Goal: Task Accomplishment & Management: Manage account settings

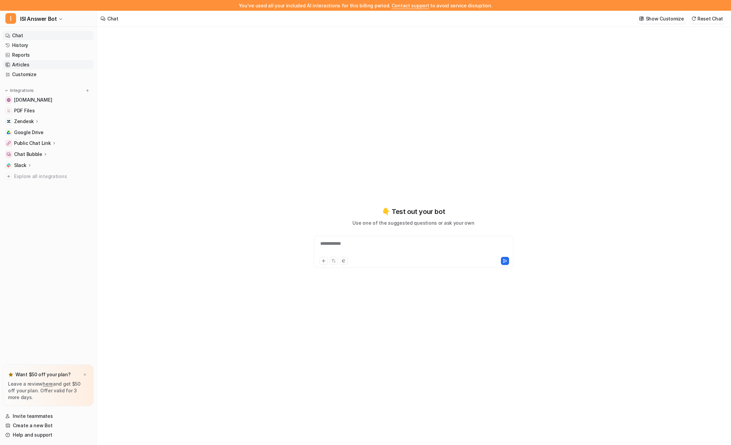
type textarea "**********"
click at [28, 63] on link "Articles" at bounding box center [48, 64] width 91 height 9
click at [11, 33] on link "Chat" at bounding box center [48, 35] width 91 height 9
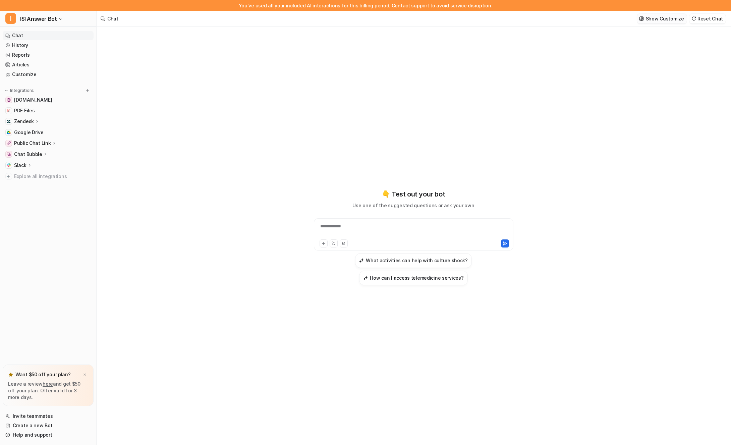
click at [648, 21] on button "Show Customize" at bounding box center [662, 19] width 50 height 10
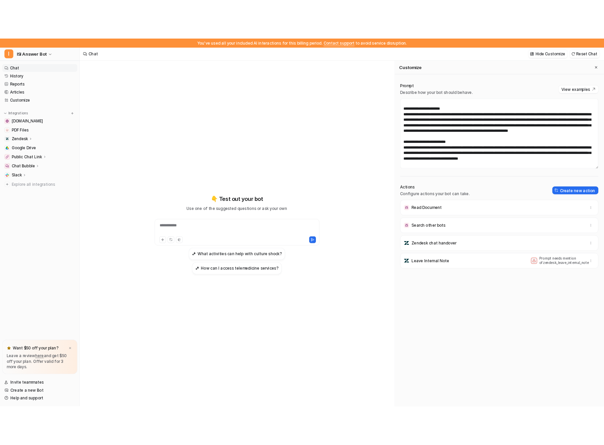
scroll to position [7, 0]
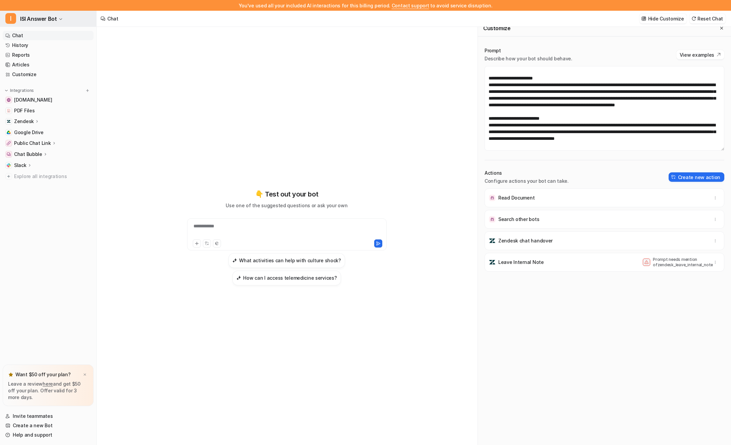
click at [45, 20] on span "ISI Answer Bot" at bounding box center [38, 18] width 37 height 9
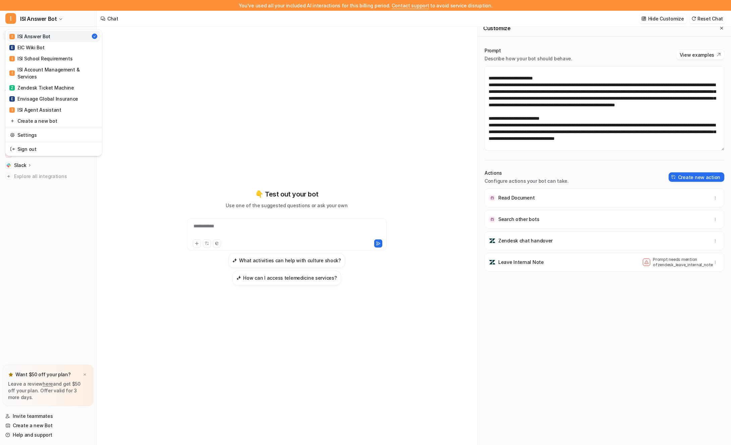
click at [202, 104] on div "You've used all your included AI interactions for this billing period. Contact …" at bounding box center [365, 222] width 731 height 445
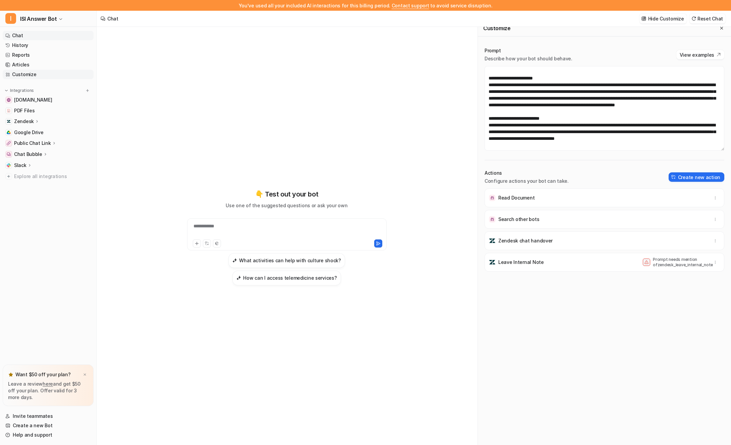
click at [8, 75] on icon at bounding box center [7, 74] width 5 height 5
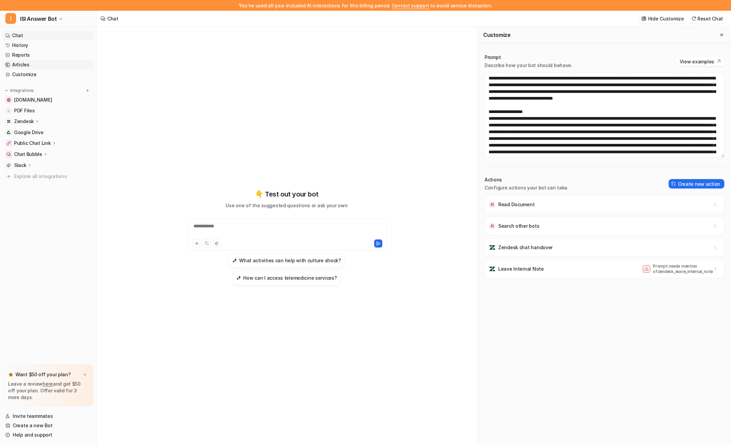
click at [11, 65] on link "Articles" at bounding box center [48, 64] width 91 height 9
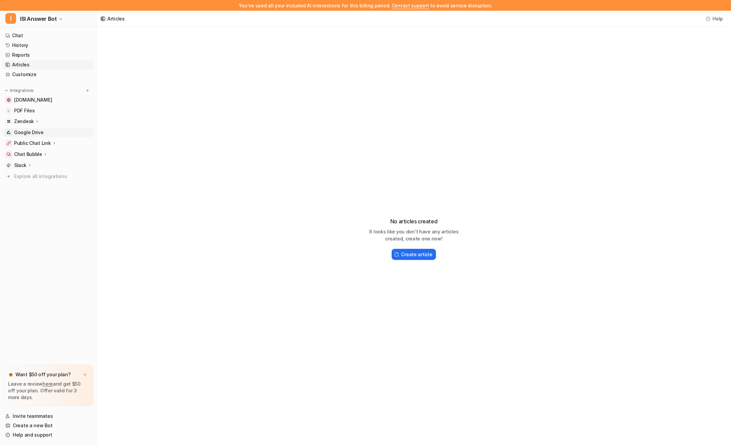
click at [16, 132] on span "Google Drive" at bounding box center [28, 132] width 29 height 7
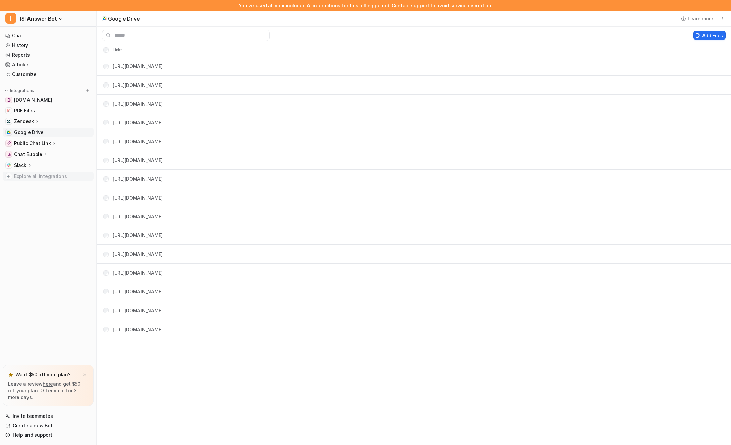
click at [26, 174] on span "Explore all integrations" at bounding box center [52, 176] width 77 height 11
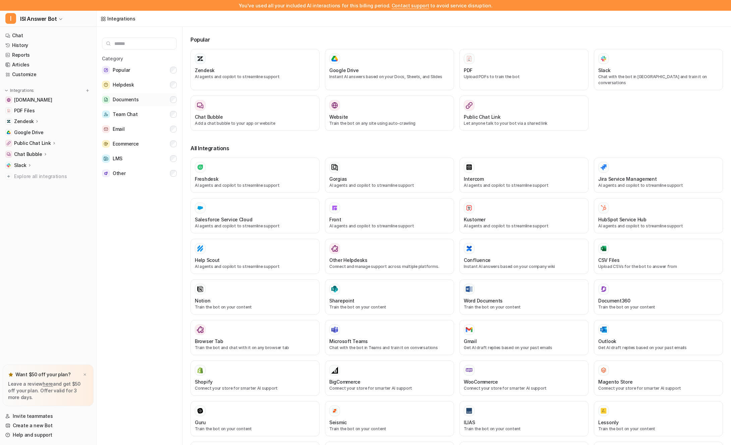
click at [112, 102] on div "Documents" at bounding box center [120, 100] width 37 height 8
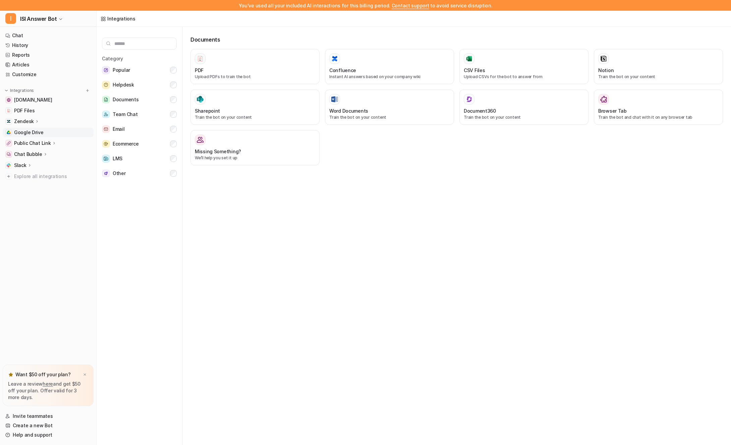
click at [20, 131] on span "Google Drive" at bounding box center [28, 132] width 29 height 7
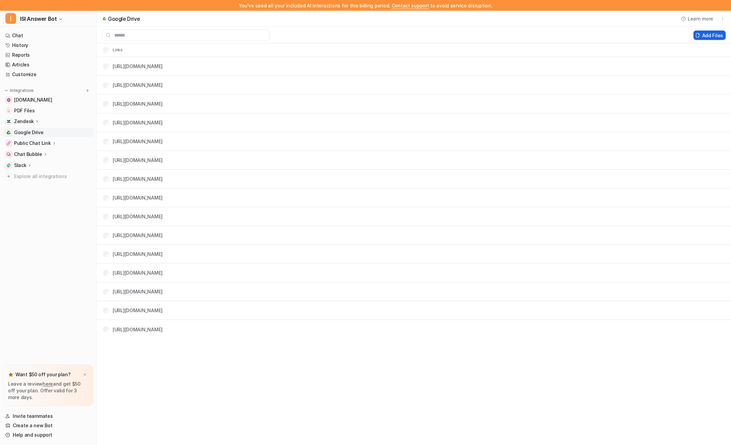
click at [705, 34] on button "Add Files" at bounding box center [709, 34] width 32 height 9
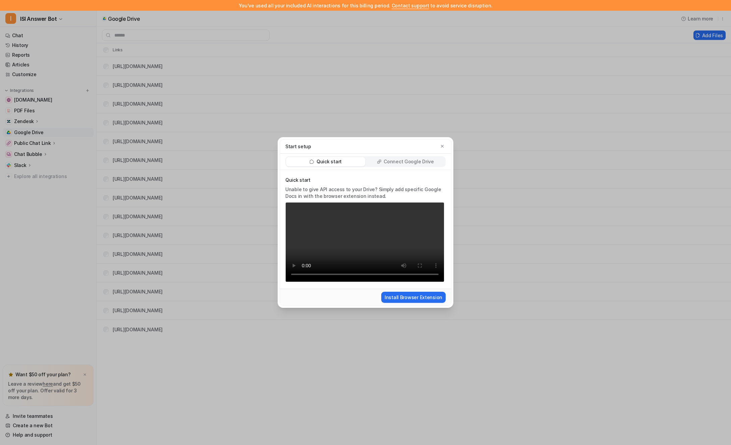
click at [417, 170] on div "Quick start Unable to give API access to your Drive? Simply add specific Google…" at bounding box center [365, 229] width 171 height 119
click at [408, 159] on p "Connect Google Drive" at bounding box center [408, 161] width 50 height 7
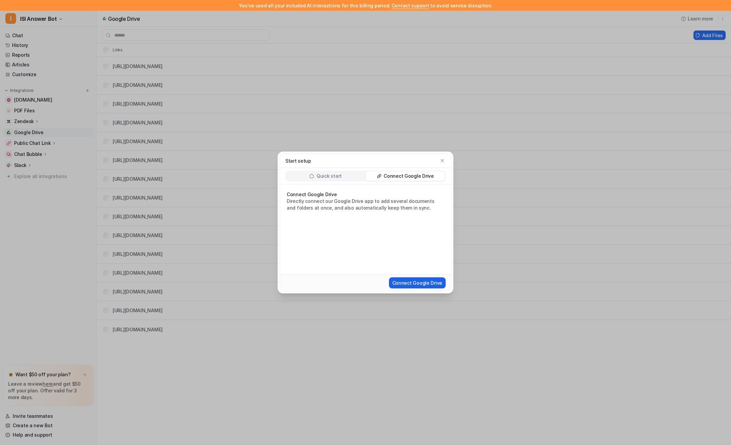
click at [412, 279] on button "Connect Google Drive" at bounding box center [417, 282] width 57 height 11
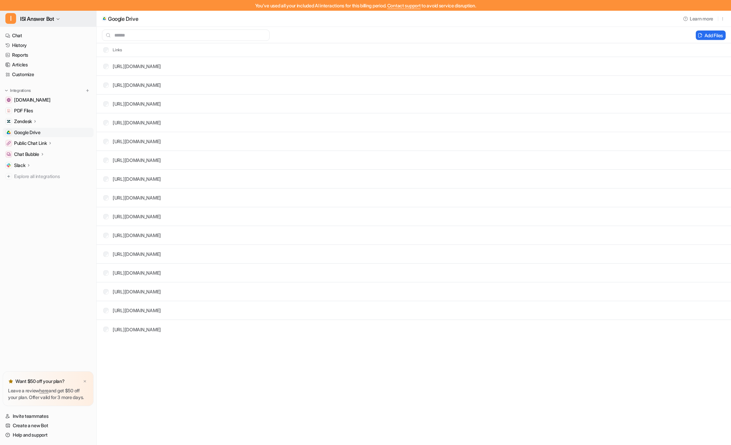
click at [25, 23] on span "ISI Answer Bot" at bounding box center [37, 18] width 34 height 9
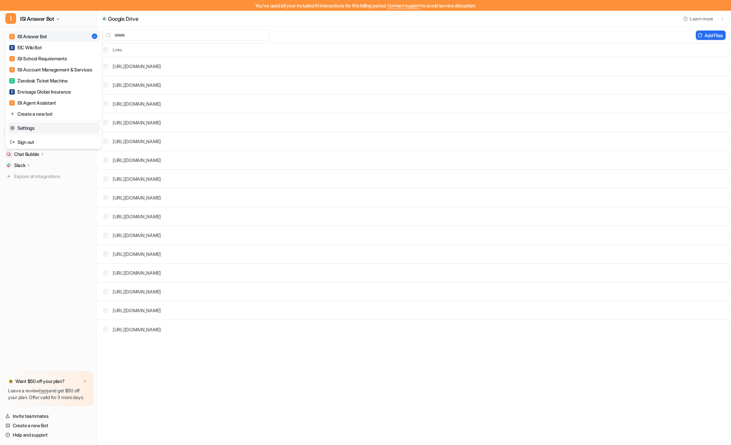
click at [18, 129] on link "Settings" at bounding box center [53, 127] width 92 height 11
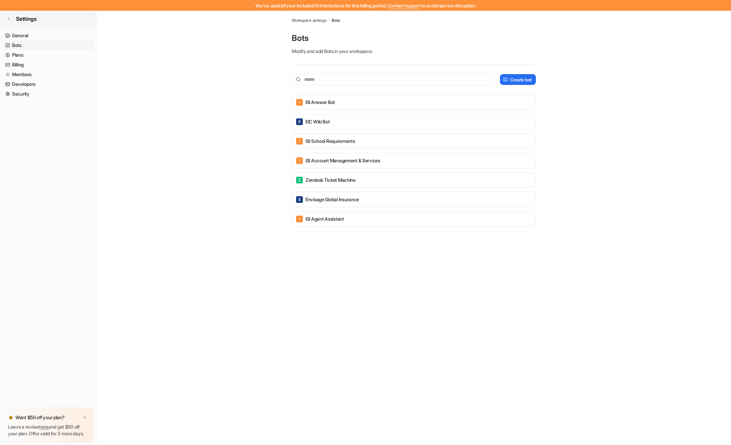
click at [7, 19] on icon at bounding box center [9, 19] width 4 height 4
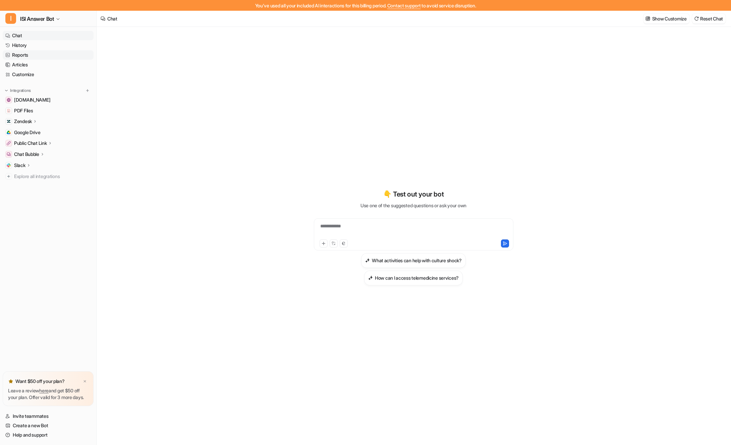
click at [7, 58] on link "Reports" at bounding box center [48, 54] width 91 height 9
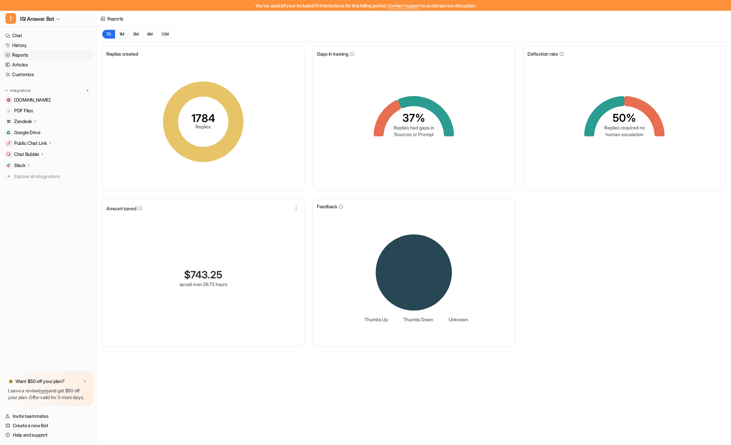
click at [126, 32] on button "1M" at bounding box center [122, 33] width 14 height 9
click at [135, 33] on button "3M" at bounding box center [135, 33] width 14 height 9
click at [119, 31] on button "1M" at bounding box center [122, 33] width 14 height 9
